Goal: Task Accomplishment & Management: Use online tool/utility

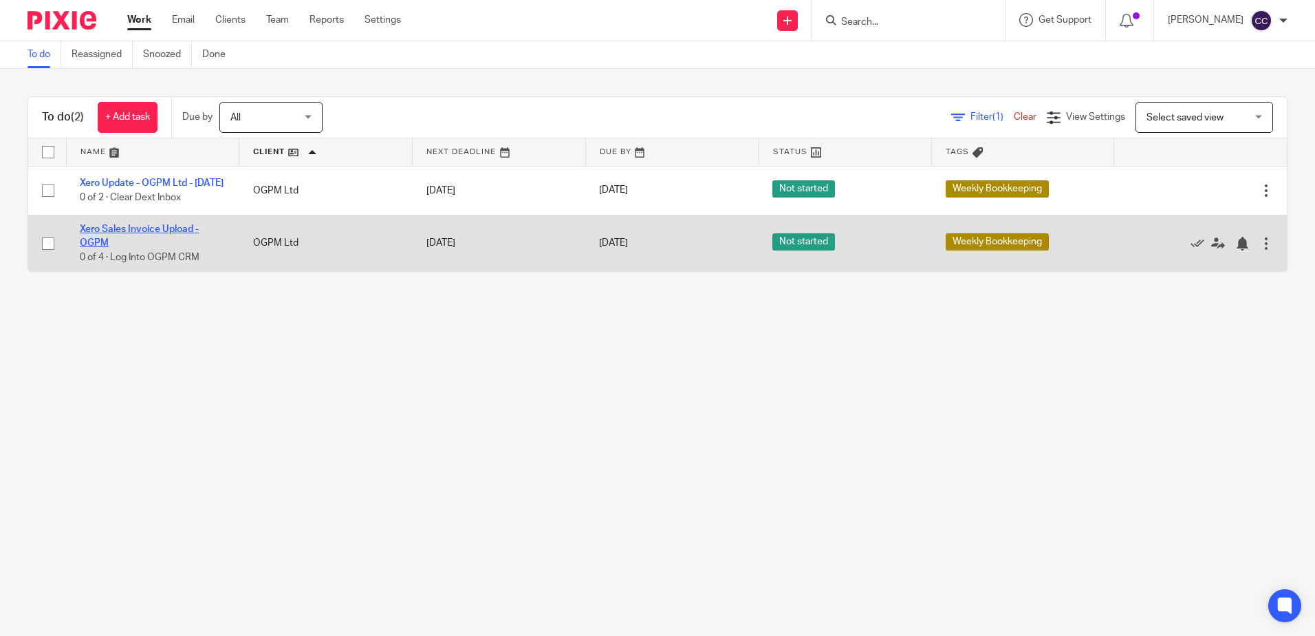
click at [120, 237] on link "Xero Sales Invoice Upload - OGPM" at bounding box center [139, 235] width 119 height 23
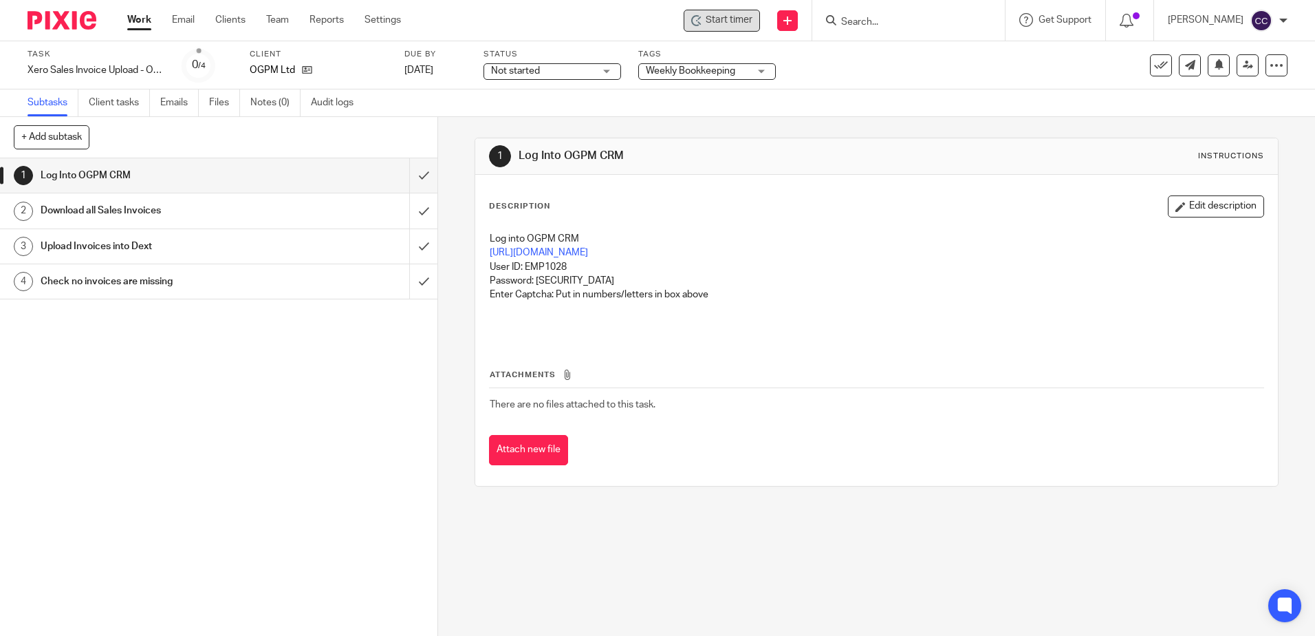
click at [737, 23] on span "Start timer" at bounding box center [729, 20] width 47 height 14
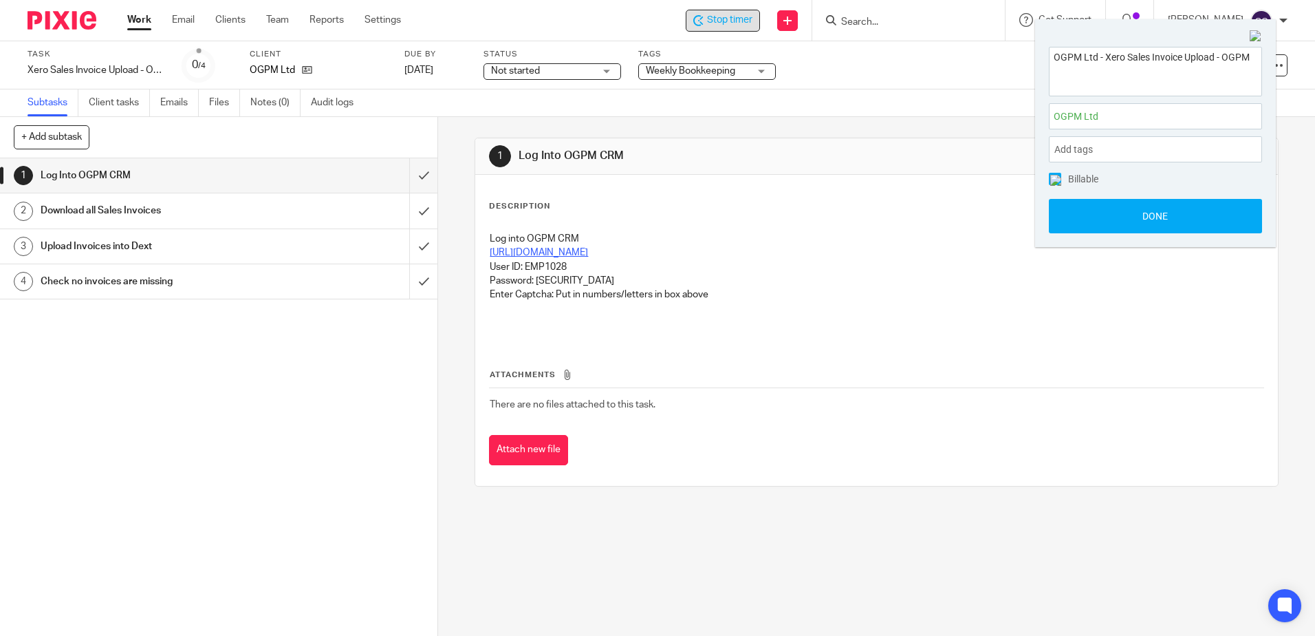
click at [540, 250] on link "https://esupply.ogpmltd.com/admin" at bounding box center [539, 253] width 98 height 10
click at [409, 175] on input "submit" at bounding box center [218, 175] width 437 height 34
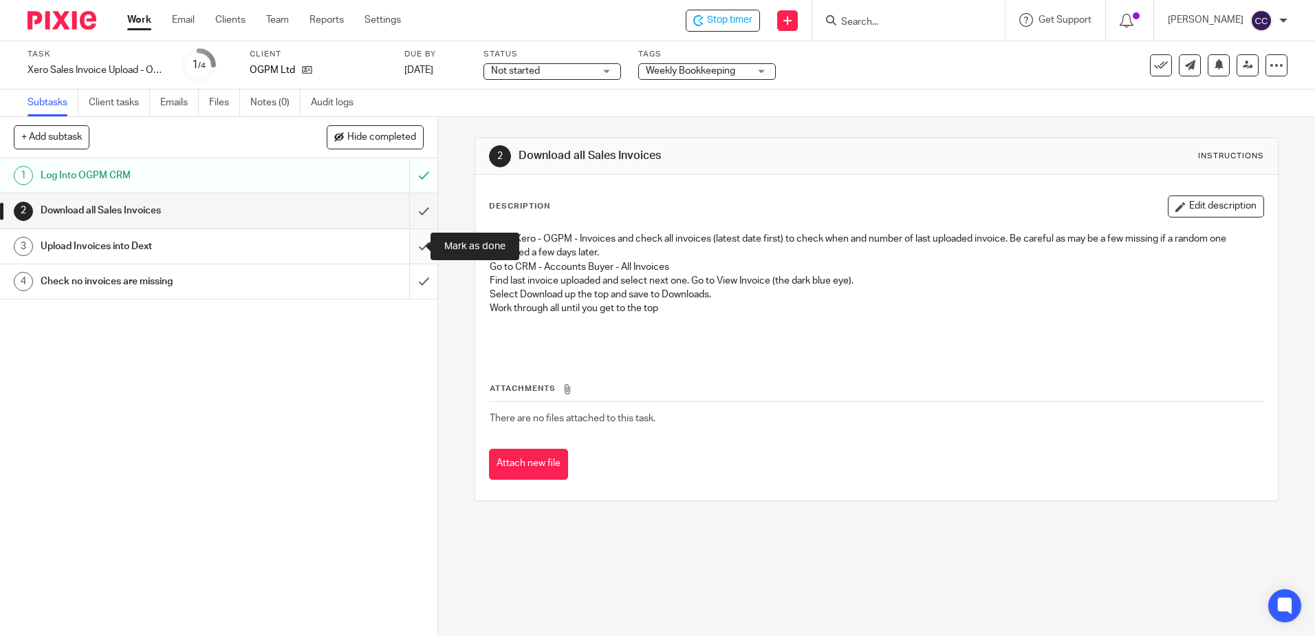
click at [413, 245] on input "submit" at bounding box center [218, 246] width 437 height 34
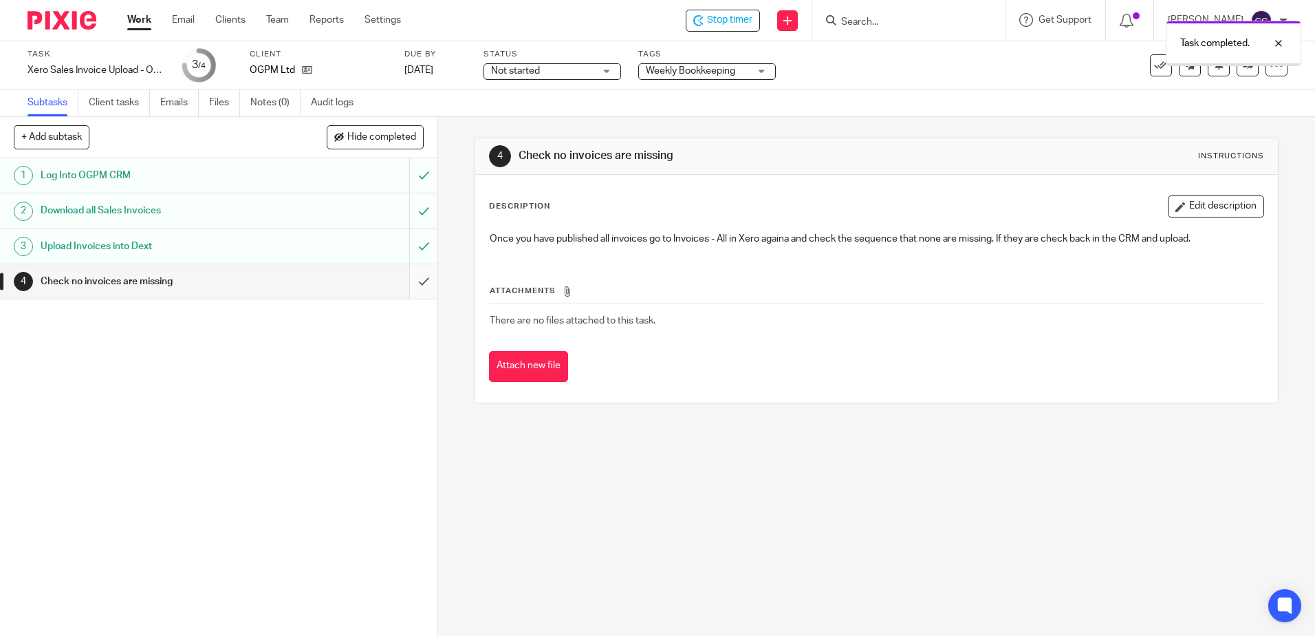
click at [411, 284] on input "submit" at bounding box center [218, 281] width 437 height 34
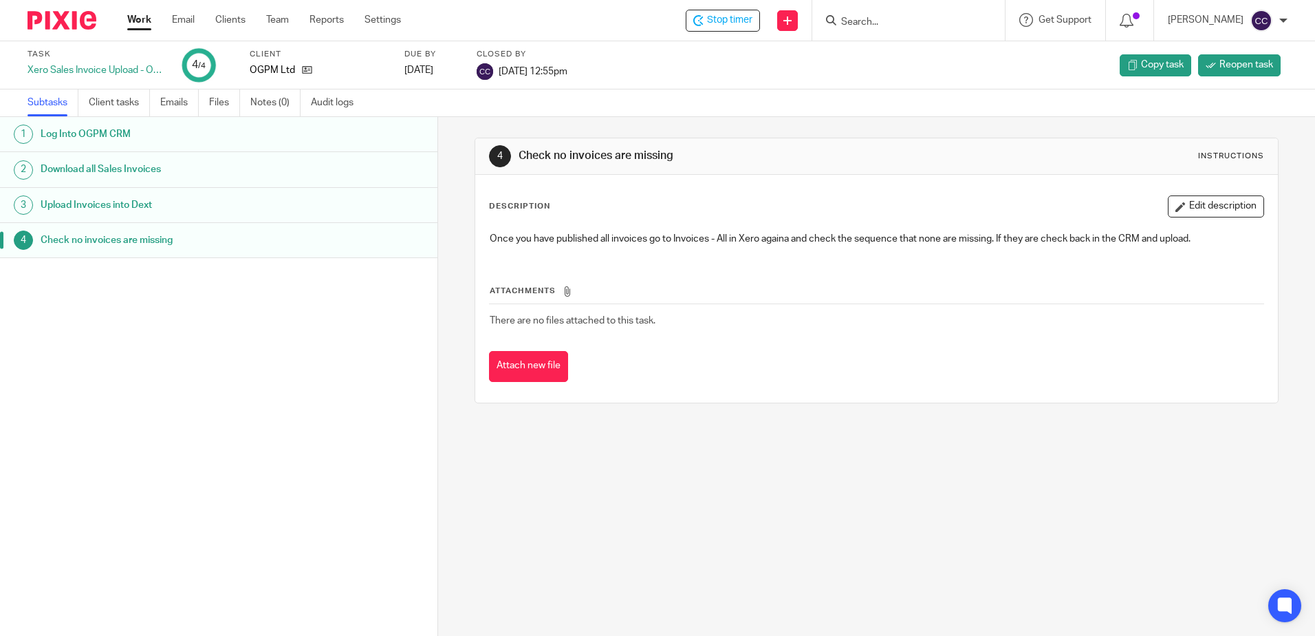
click at [134, 25] on link "Work" at bounding box center [139, 20] width 24 height 14
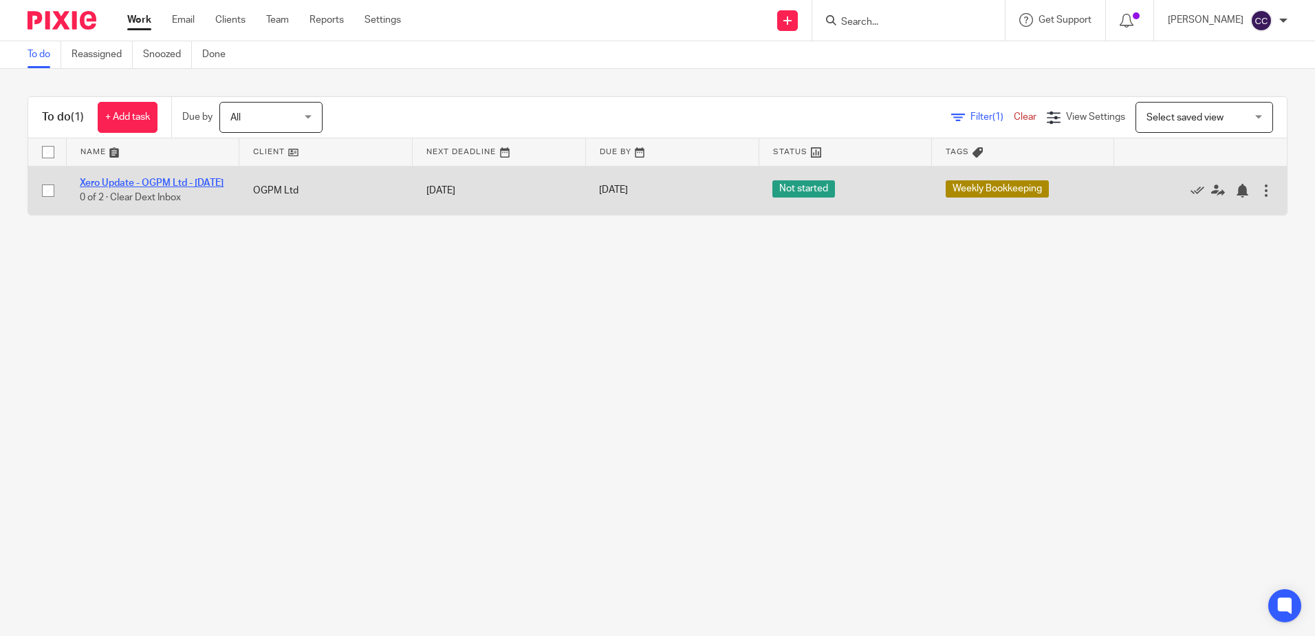
click at [166, 180] on link "Xero Update - OGPM Ltd - [DATE]" at bounding box center [152, 183] width 144 height 10
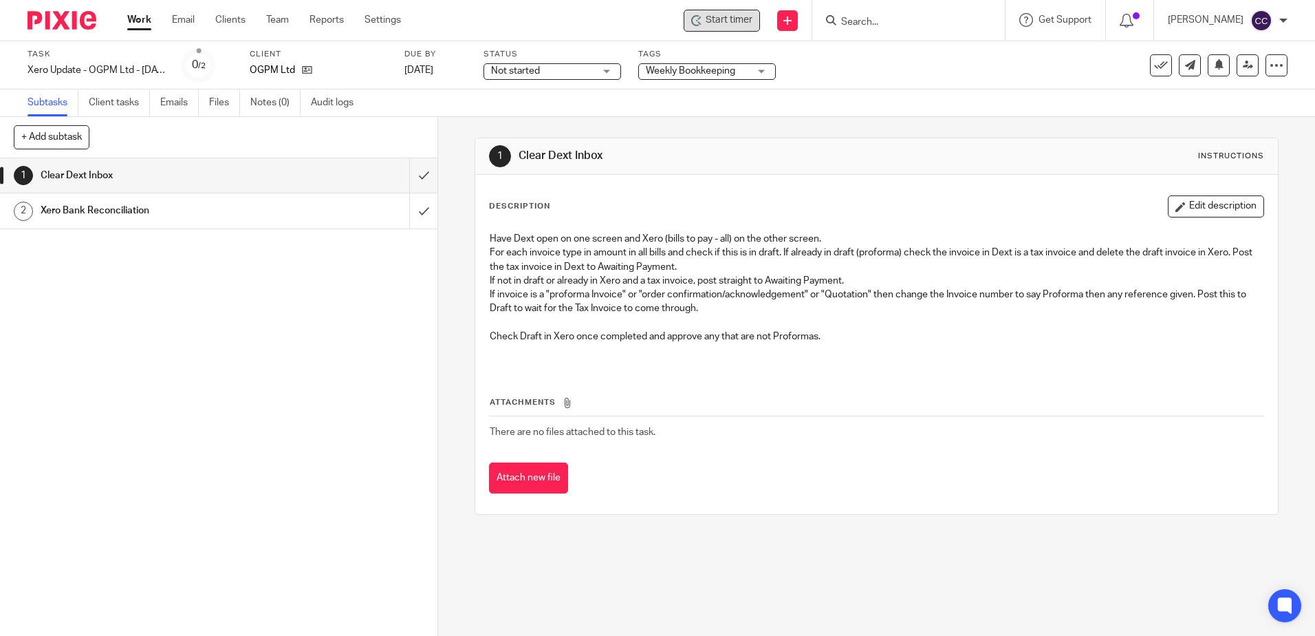
click at [753, 23] on span "Start timer" at bounding box center [729, 20] width 47 height 14
